Goal: Task Accomplishment & Management: Use online tool/utility

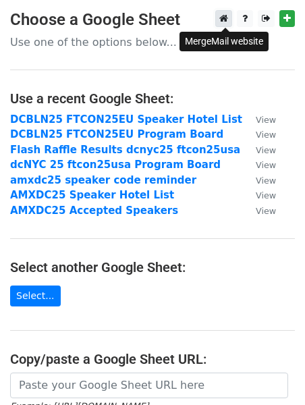
click at [224, 23] on icon at bounding box center [223, 18] width 9 height 9
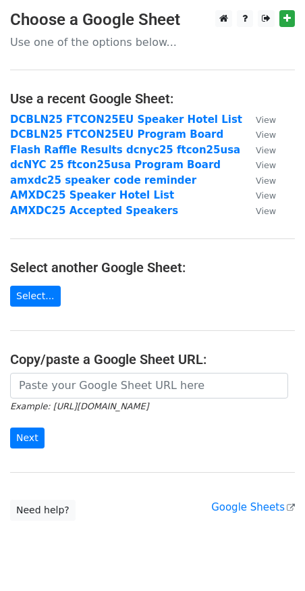
scroll to position [38, 0]
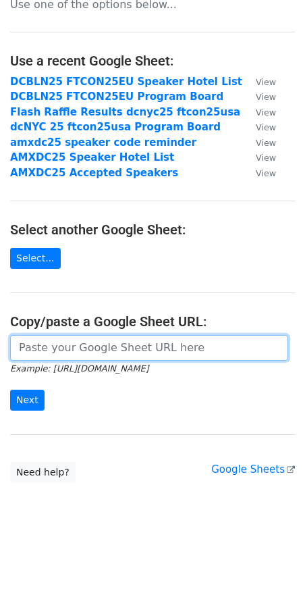
click at [102, 340] on input "url" at bounding box center [149, 348] width 278 height 26
paste input "[URL][DOMAIN_NAME]"
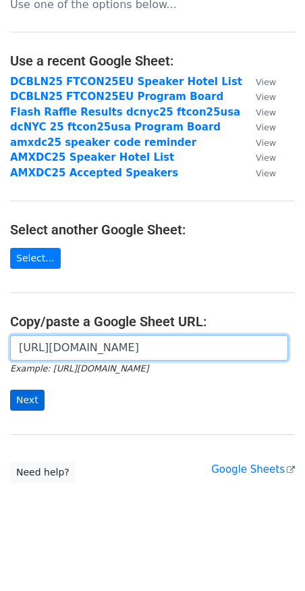
type input "[URL][DOMAIN_NAME]"
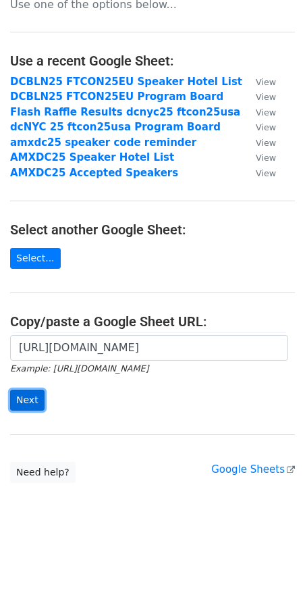
click at [32, 400] on input "Next" at bounding box center [27, 400] width 34 height 21
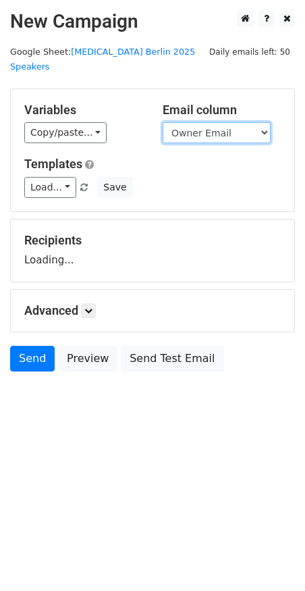
click at [198, 122] on select "Title Owner Owner Email Room Scheduled At Scheduled Duration FirstName LastName…" at bounding box center [217, 132] width 108 height 21
click at [225, 122] on select "Title Owner Owner Email Room Scheduled At Scheduled Duration FirstName LastName…" at bounding box center [217, 132] width 108 height 21
select select "Email"
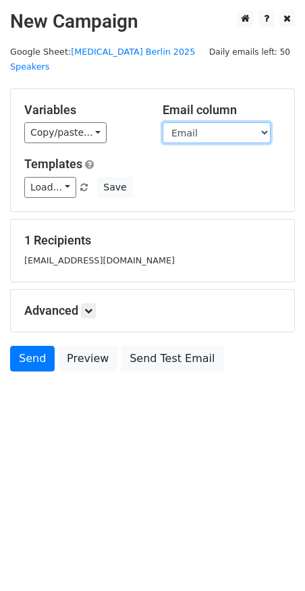
click at [163, 122] on select "Title Owner Owner Email Room Scheduled At Scheduled Duration FirstName LastName…" at bounding box center [217, 132] width 108 height 21
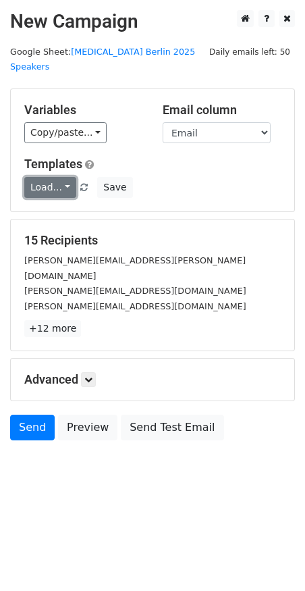
click at [63, 177] on link "Load..." at bounding box center [50, 187] width 52 height 21
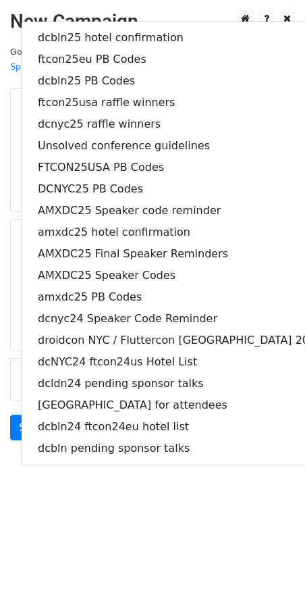
click at [79, 502] on html "New Campaign Daily emails left: 50 Google Sheet: T3 Berlin 2025 Speakers Variab…" at bounding box center [152, 295] width 305 height 591
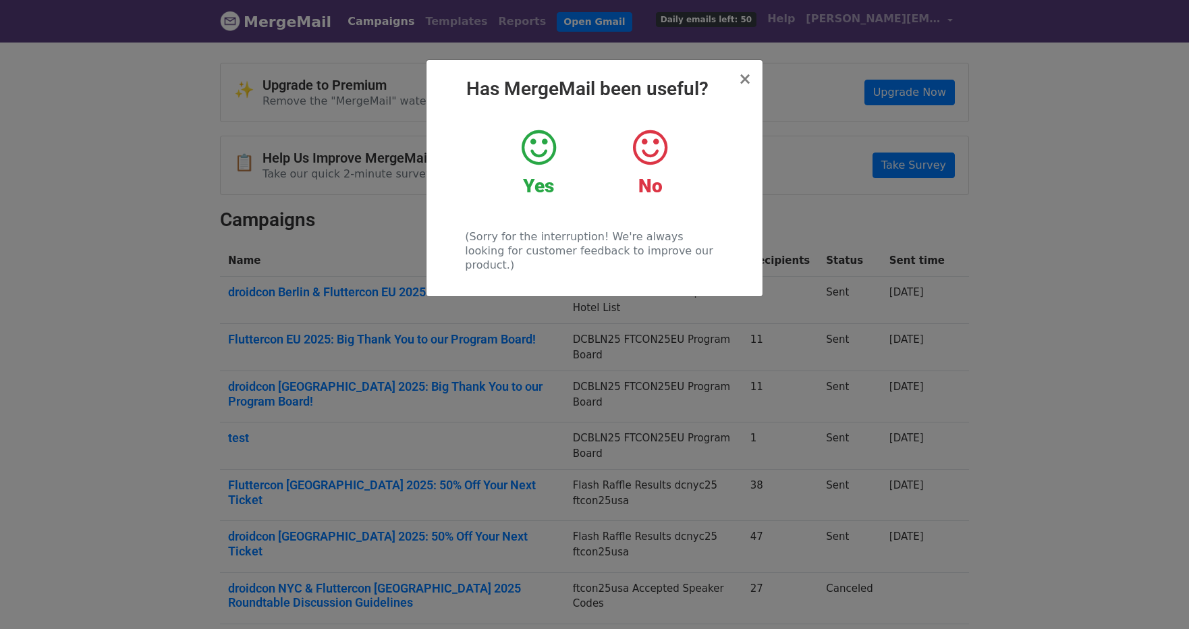
click at [737, 80] on h2 "Has MergeMail been useful?" at bounding box center [594, 89] width 315 height 23
click at [753, 80] on div "× Has MergeMail been useful? Yes No (Sorry for the interruption! We're always l…" at bounding box center [595, 178] width 336 height 236
click at [751, 76] on span "×" at bounding box center [746, 79] width 14 height 19
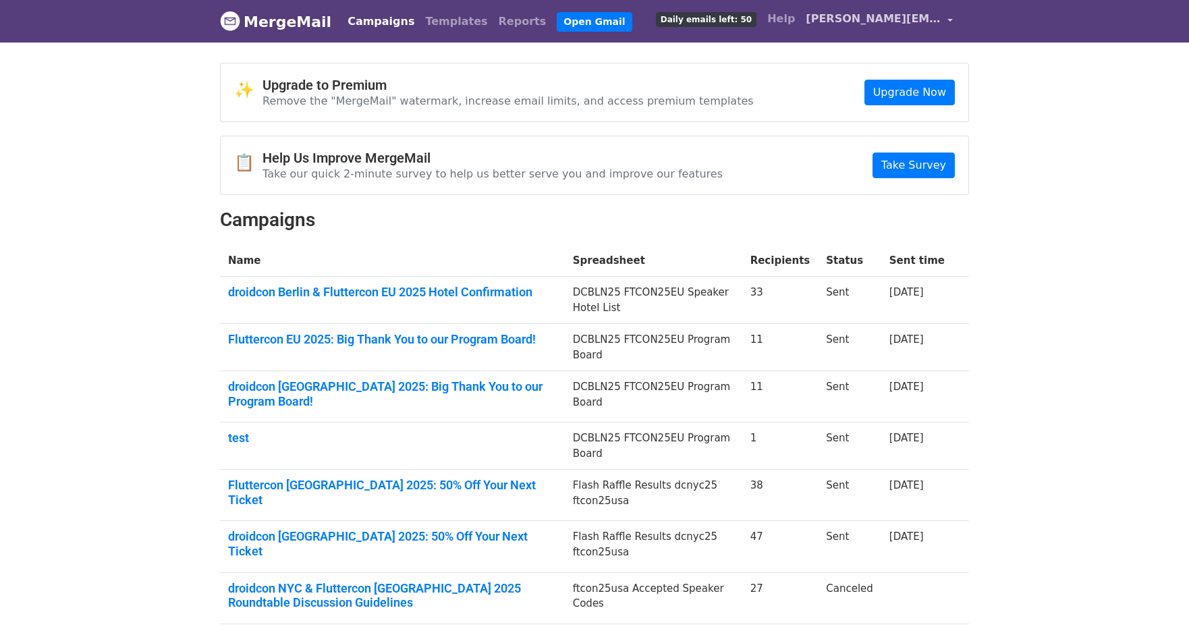
click at [938, 24] on span "[PERSON_NAME][EMAIL_ADDRESS][DOMAIN_NAME]" at bounding box center [873, 19] width 135 height 16
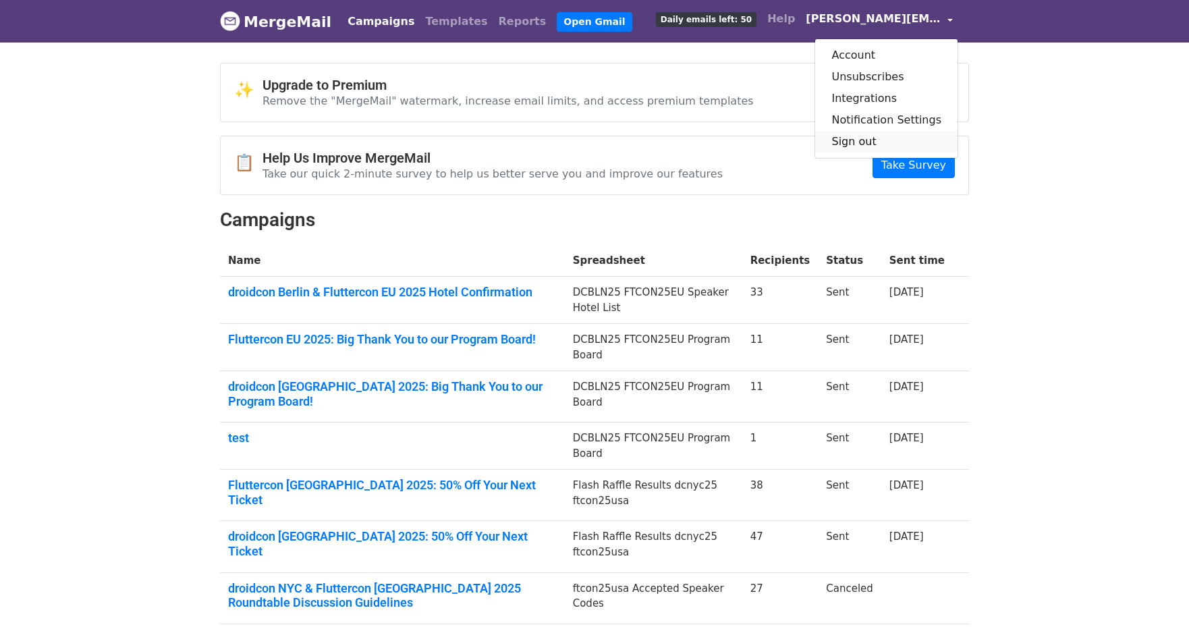
click at [859, 140] on link "Sign out" at bounding box center [887, 142] width 142 height 22
